Goal: Task Accomplishment & Management: Use online tool/utility

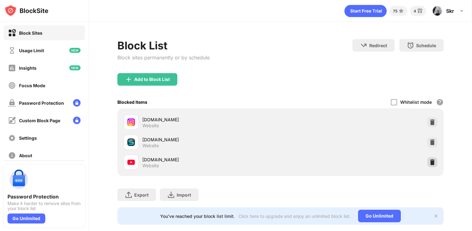
click at [430, 164] on img at bounding box center [433, 162] width 6 height 6
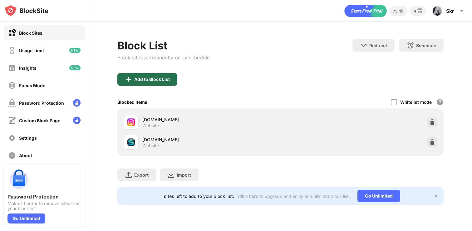
click at [165, 78] on div "Add to Block List" at bounding box center [152, 79] width 36 height 5
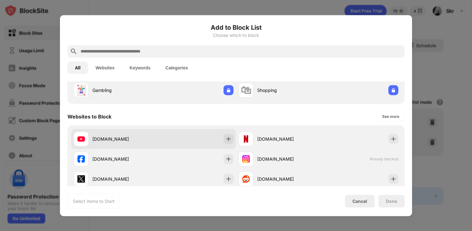
scroll to position [65, 0]
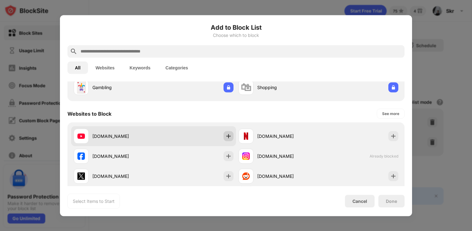
click at [227, 141] on div at bounding box center [229, 136] width 10 height 10
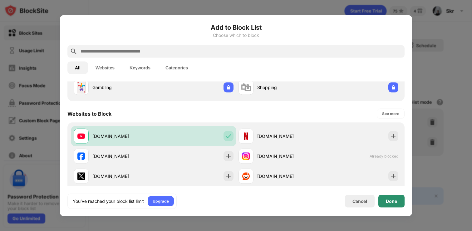
click at [392, 200] on div "Done" at bounding box center [391, 200] width 11 height 5
